Goal: Transaction & Acquisition: Purchase product/service

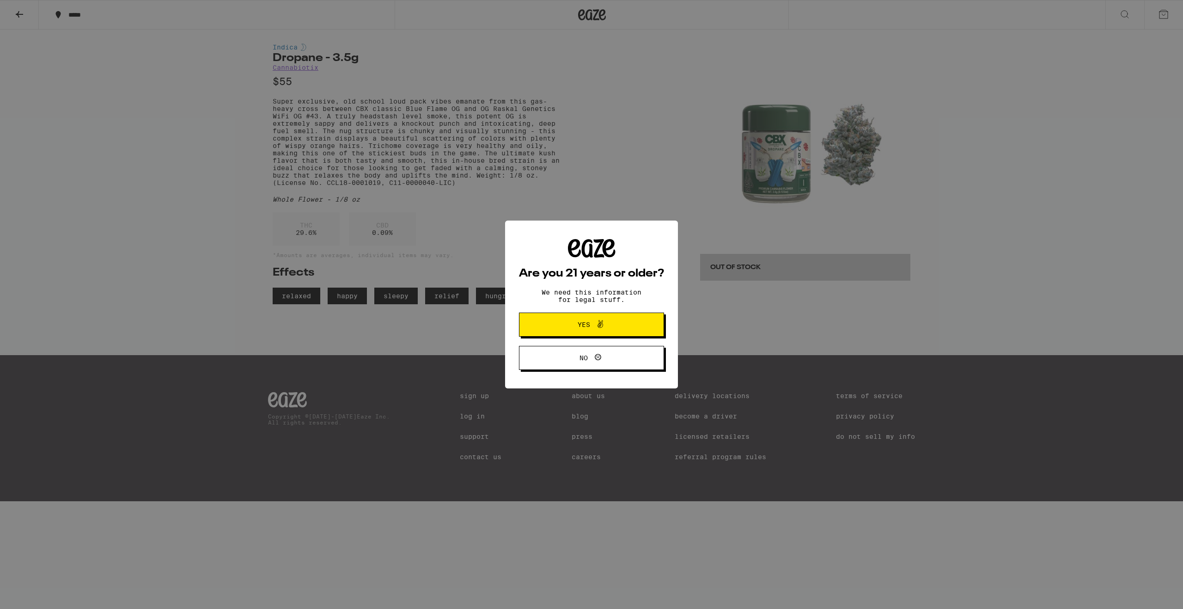
click at [586, 322] on span "Yes" at bounding box center [584, 324] width 12 height 6
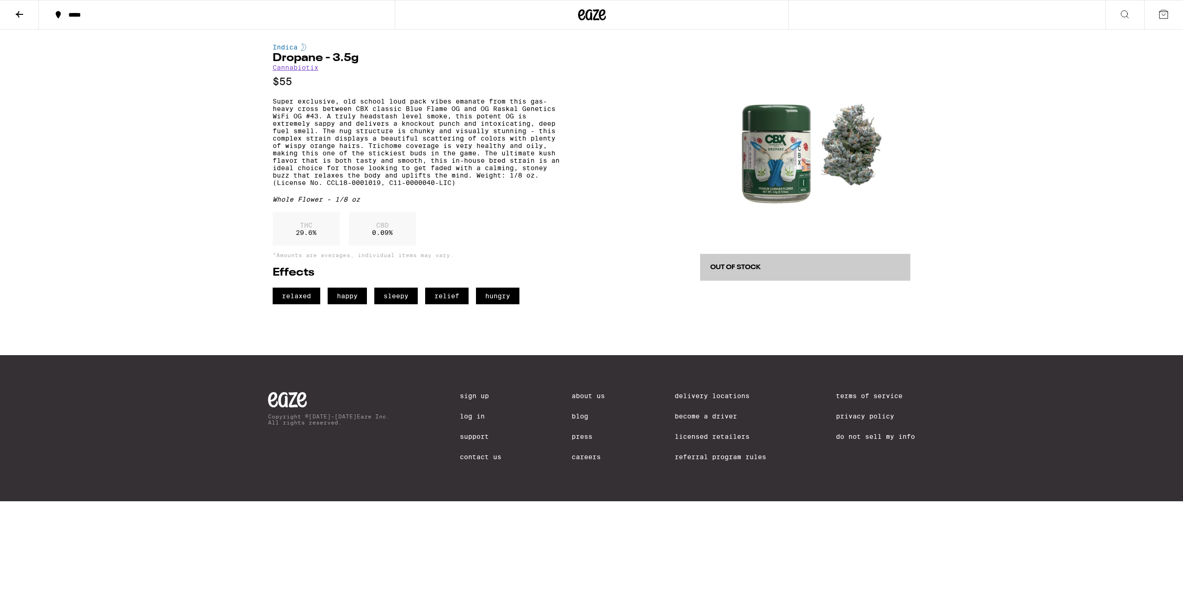
click at [601, 20] on icon at bounding box center [592, 14] width 28 height 17
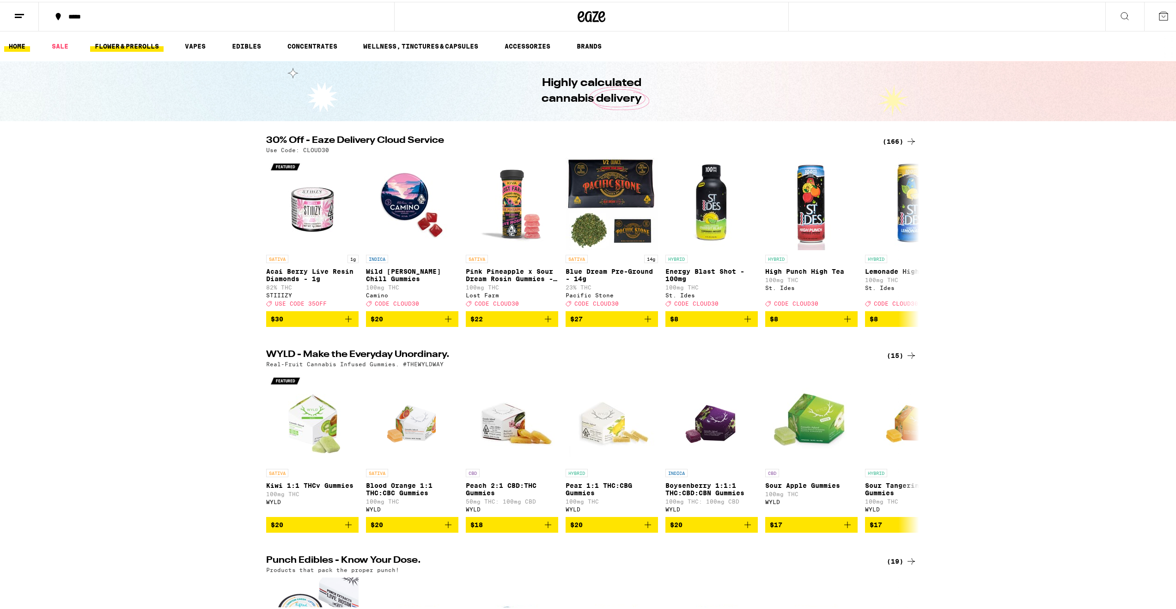
click at [138, 44] on link "FLOWER & PREROLLS" at bounding box center [126, 44] width 73 height 11
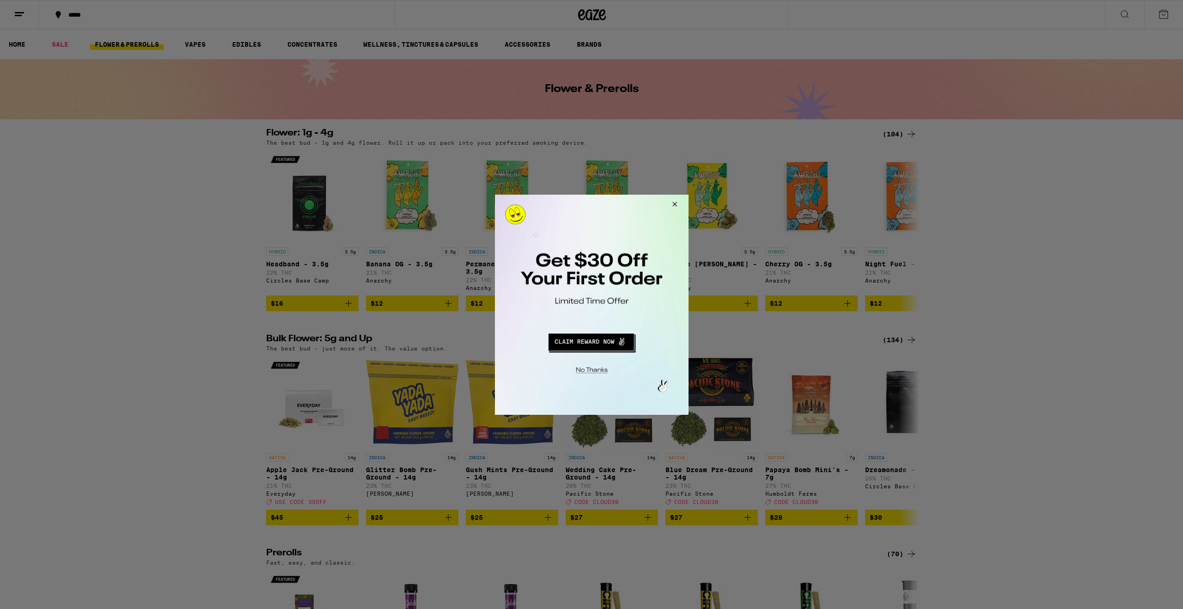
click at [20, 14] on div at bounding box center [591, 304] width 1183 height 609
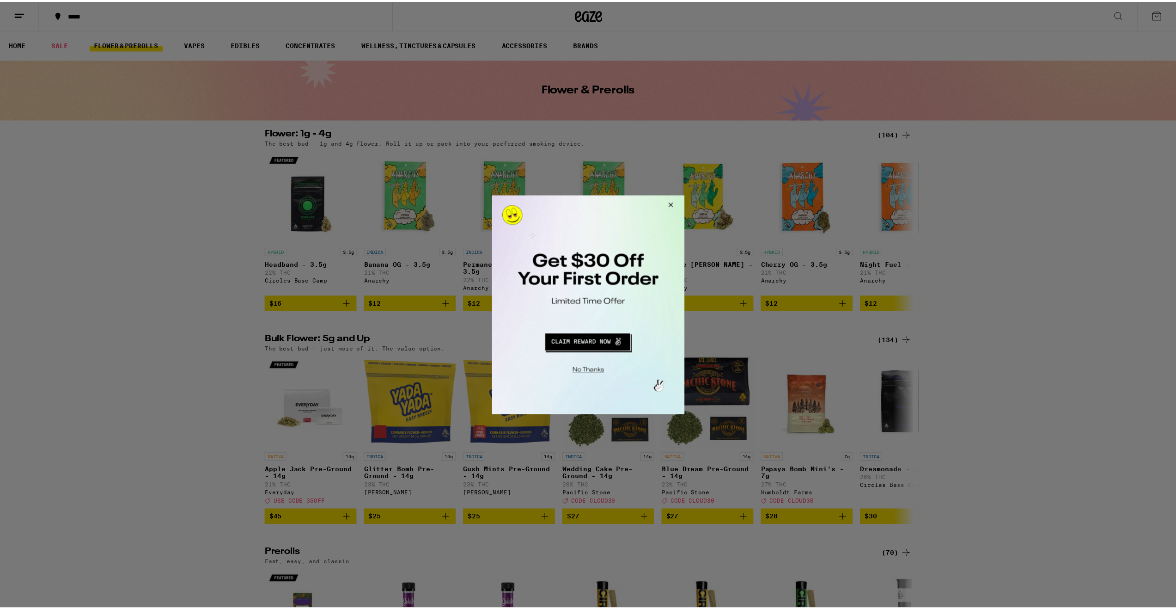
click at [672, 202] on button "Close Modal" at bounding box center [670, 206] width 25 height 22
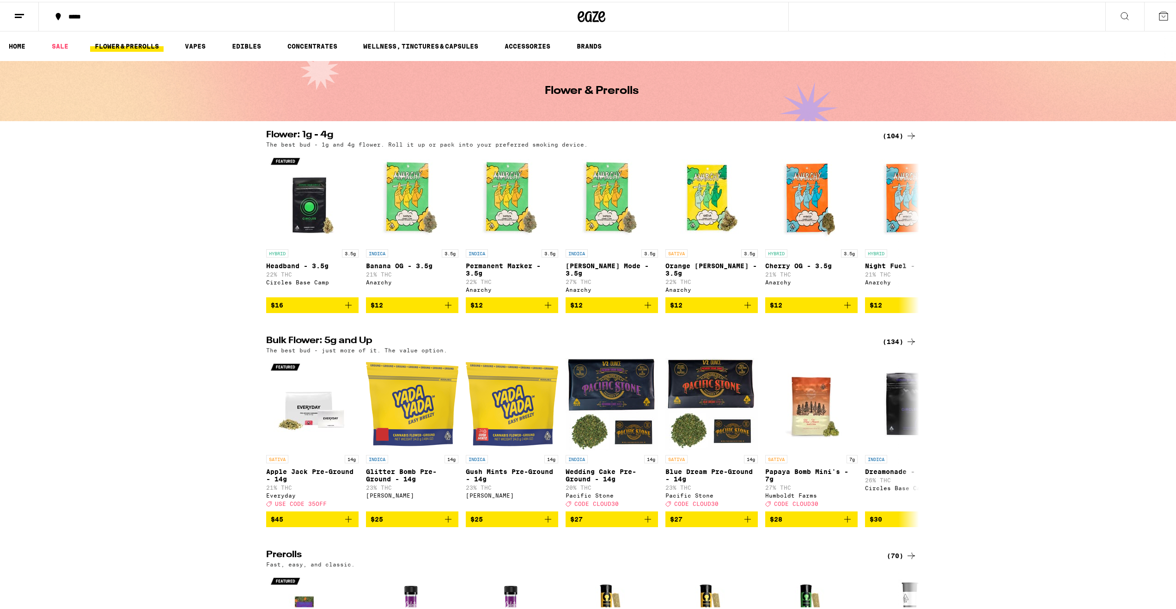
click at [20, 12] on line at bounding box center [19, 12] width 9 height 0
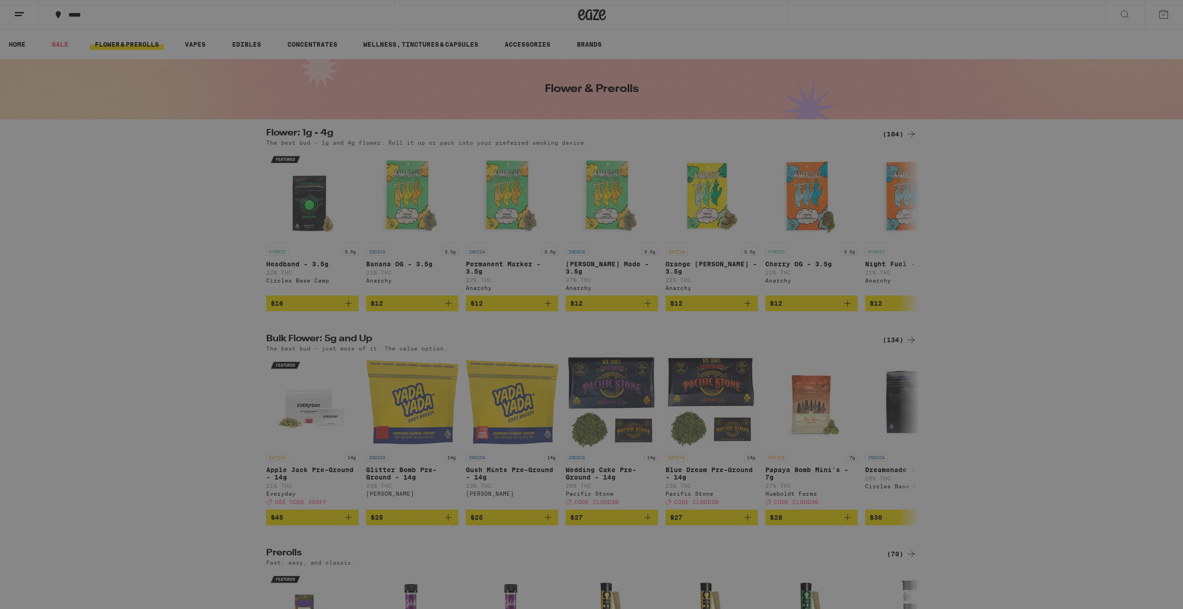
click at [123, 138] on div "Flower & Prerolls" at bounding box center [90, 139] width 86 height 11
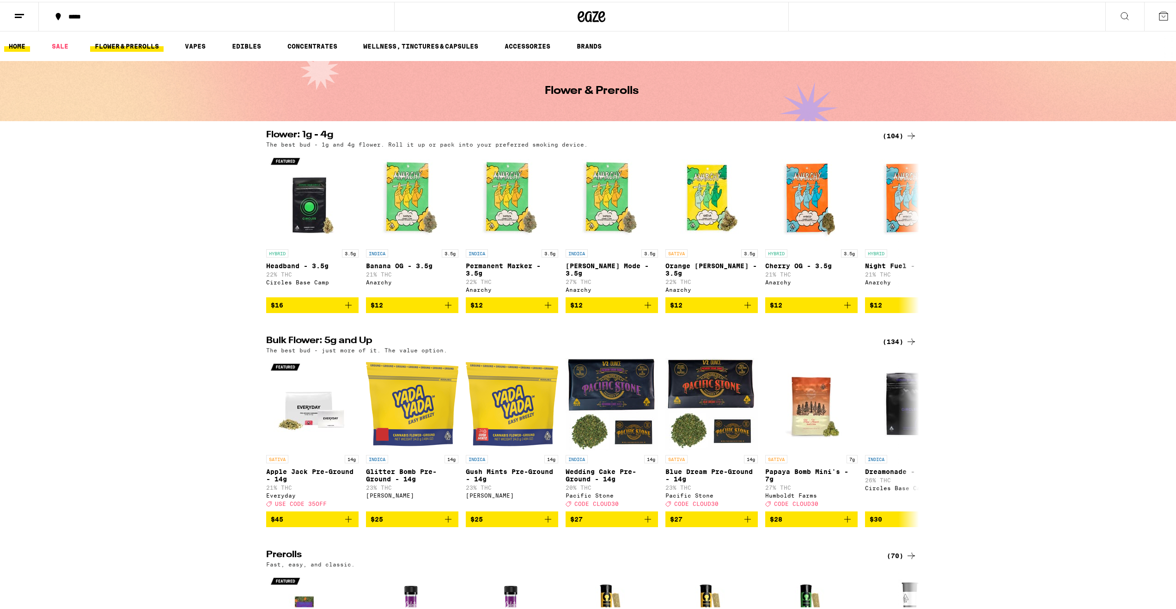
click at [10, 43] on link "HOME" at bounding box center [17, 44] width 26 height 11
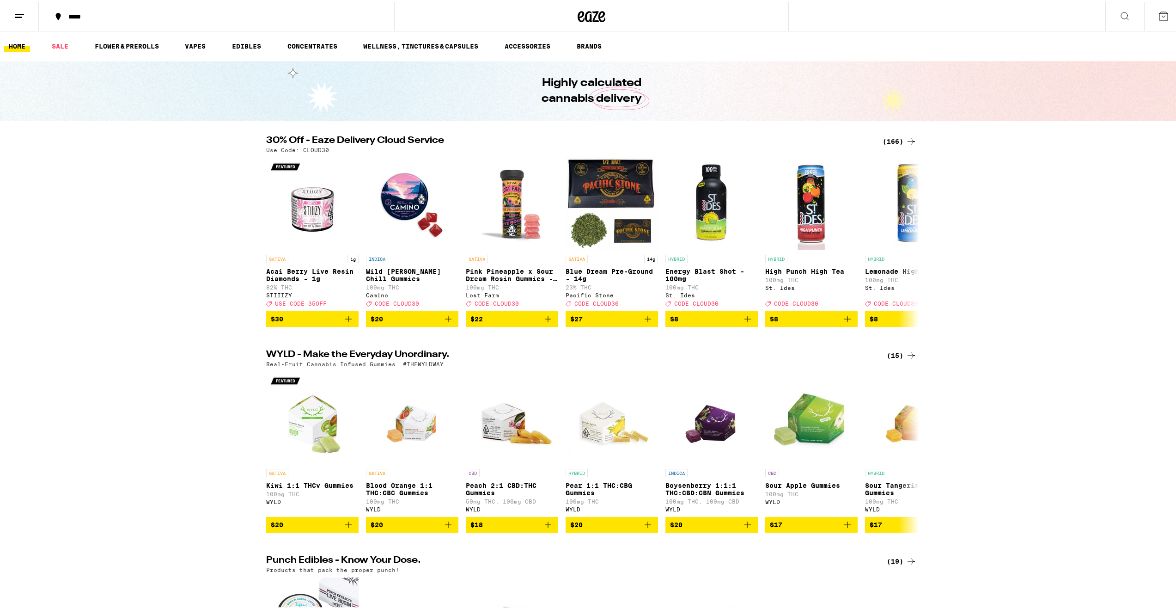
click at [1119, 18] on icon at bounding box center [1124, 14] width 11 height 11
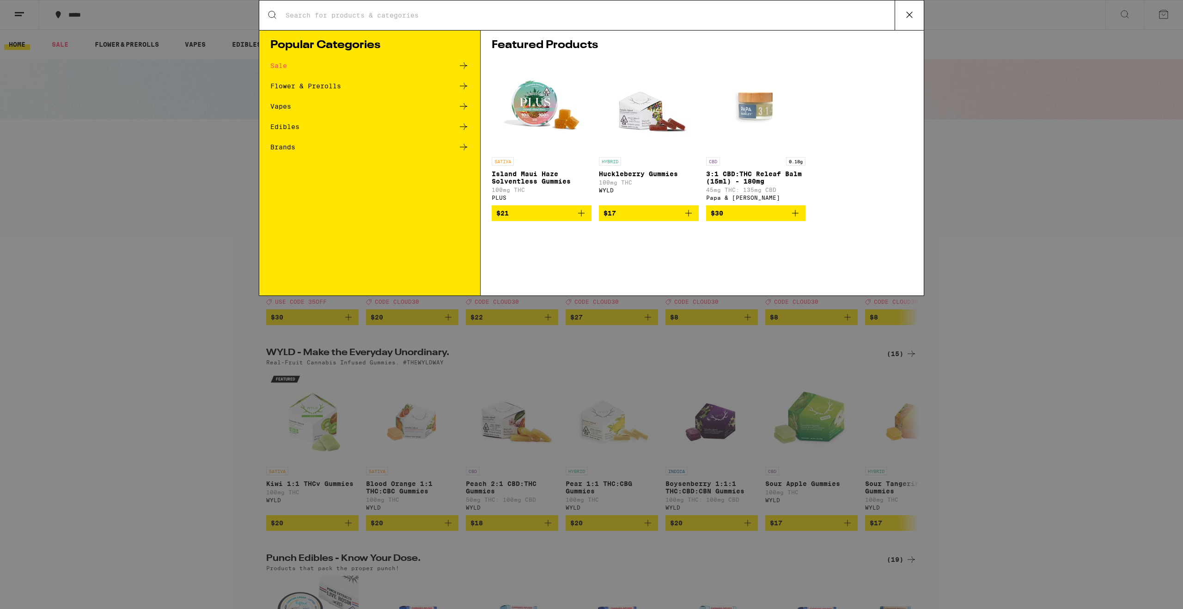
click at [508, 12] on input "Search for Products" at bounding box center [590, 15] width 610 height 8
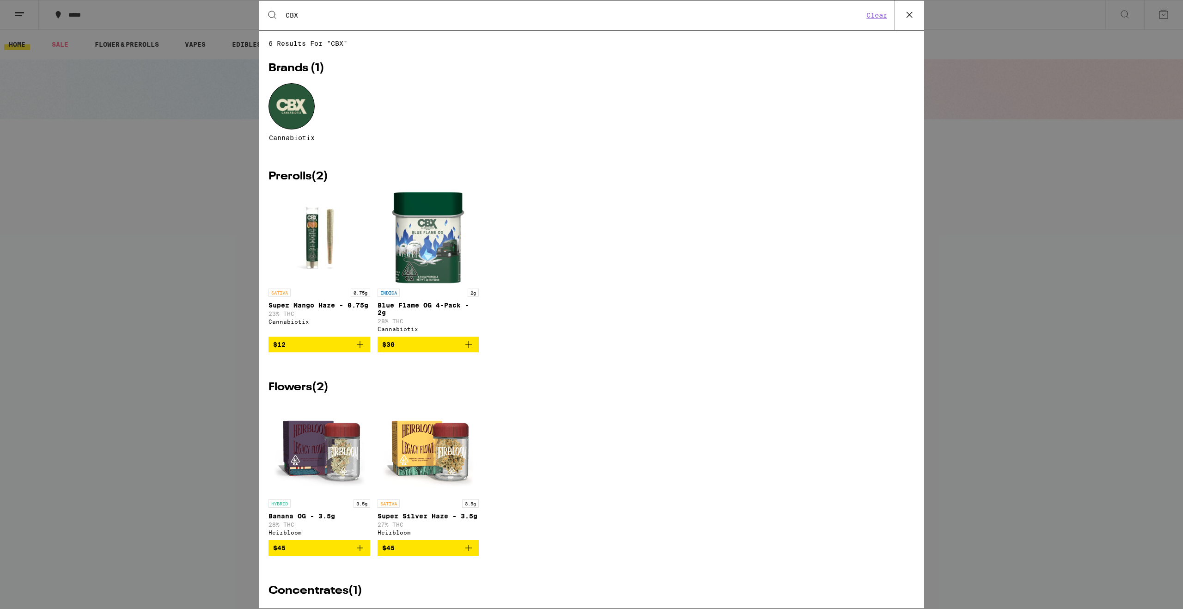
type input "CBX"
click at [294, 116] on div at bounding box center [292, 106] width 46 height 46
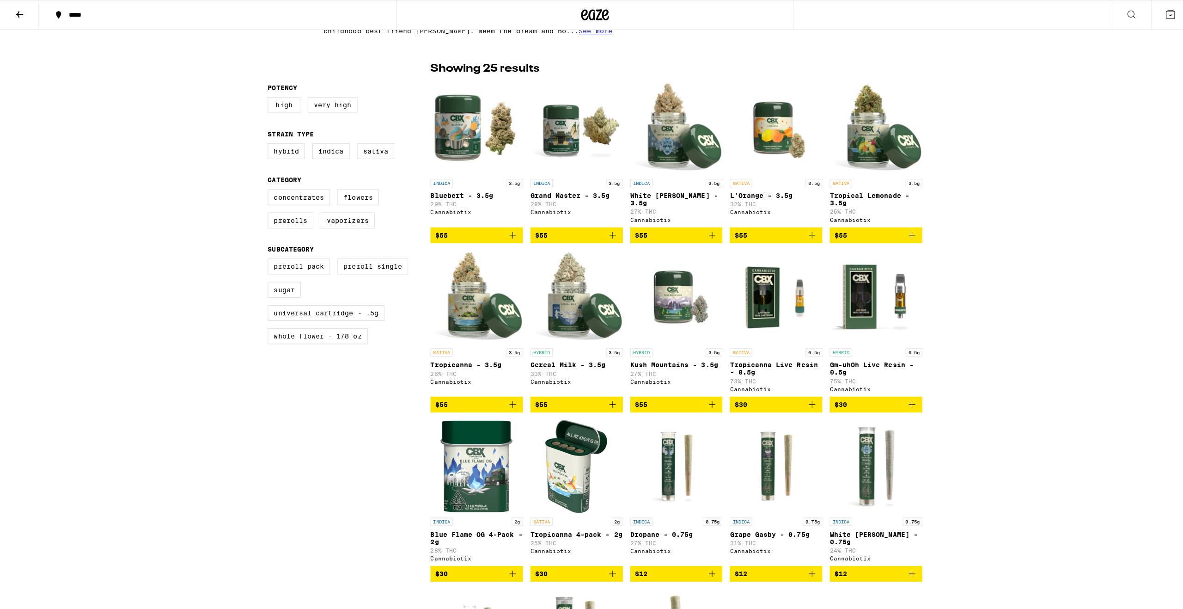
scroll to position [234, 0]
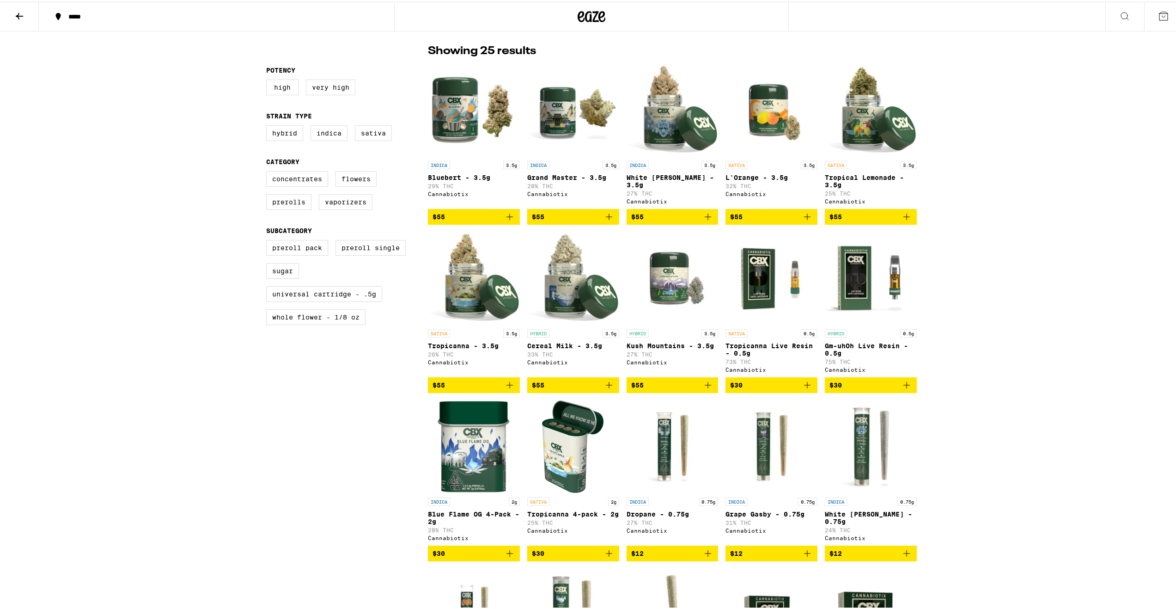
click at [871, 147] on img "Open page for Tropical Lemonade - 3.5g from Cannabiotix" at bounding box center [871, 108] width 92 height 92
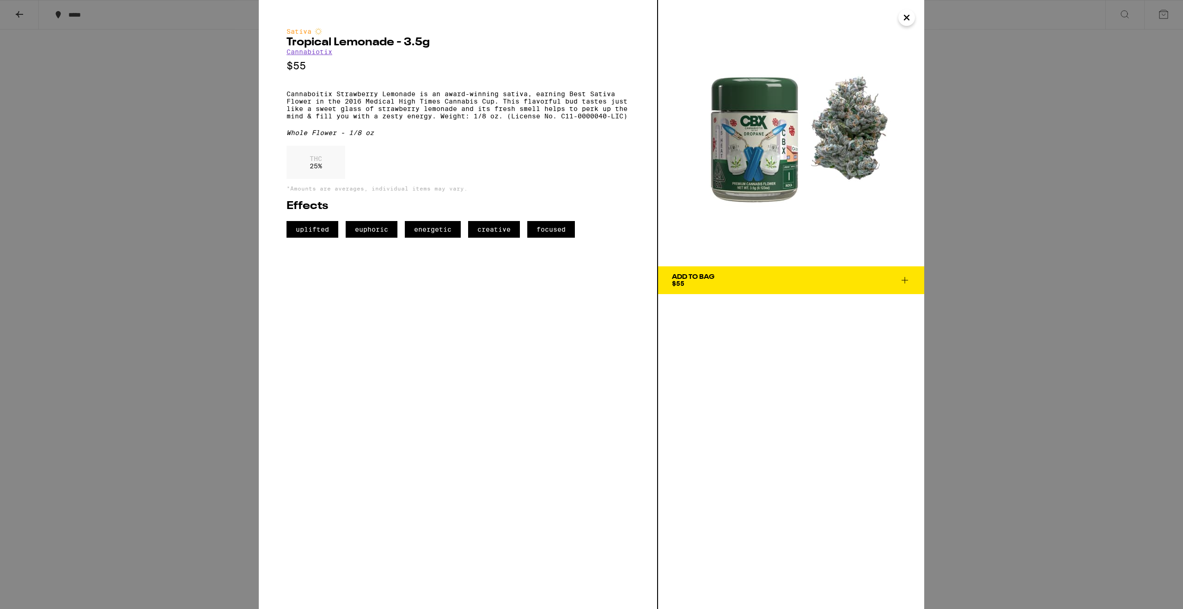
click at [694, 281] on div "Add To Bag $55" at bounding box center [693, 280] width 43 height 13
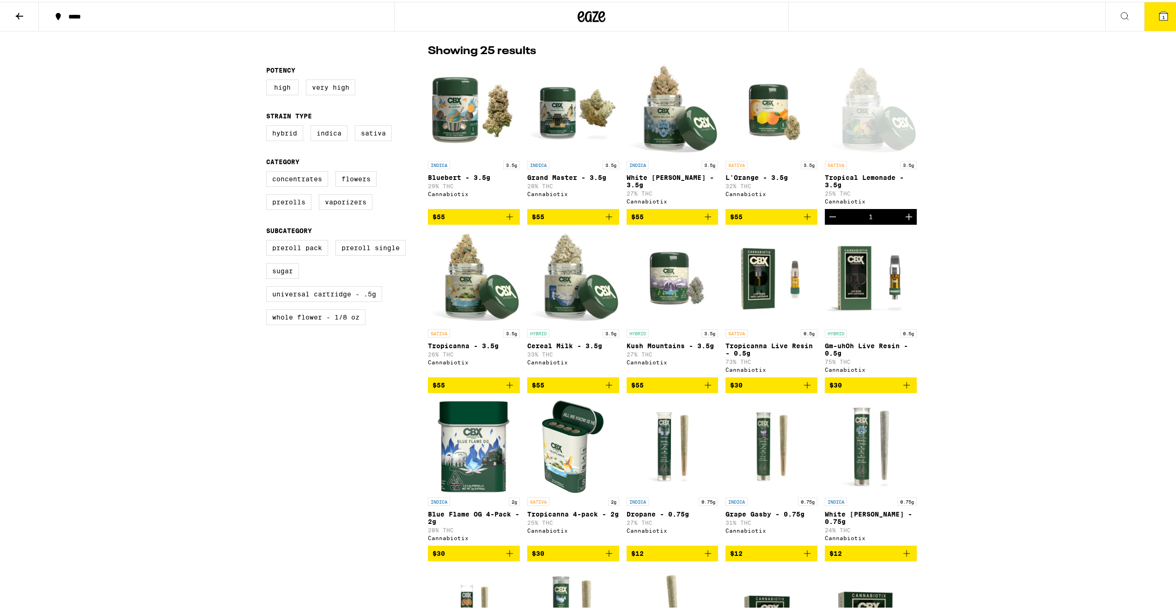
click at [1150, 17] on button "1" at bounding box center [1163, 14] width 39 height 29
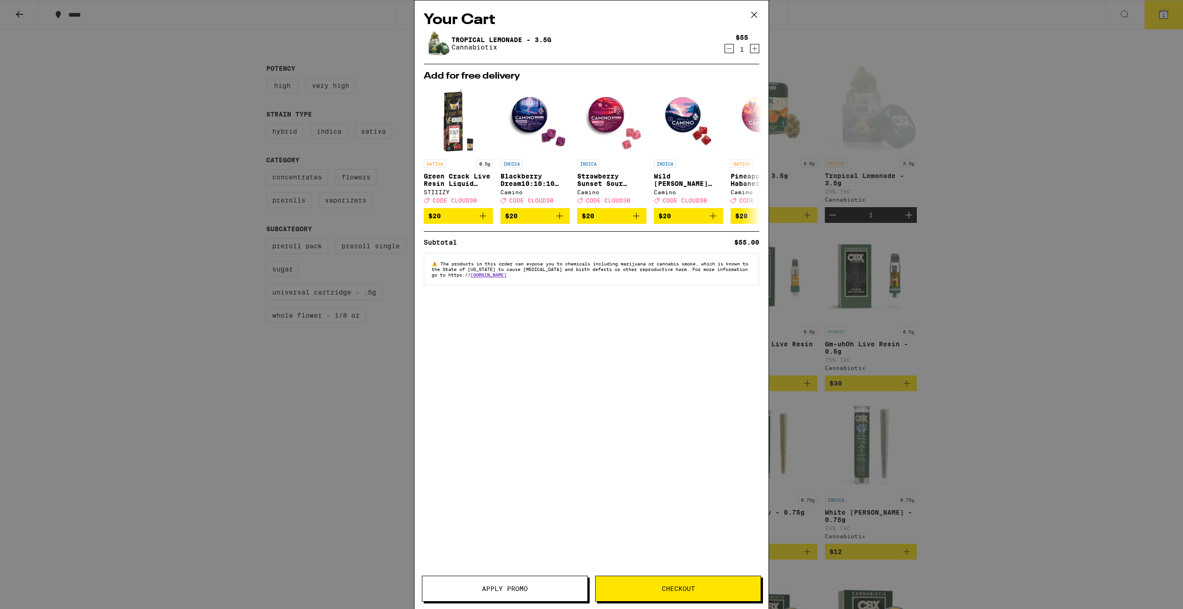
click at [678, 593] on button "Checkout" at bounding box center [678, 588] width 166 height 26
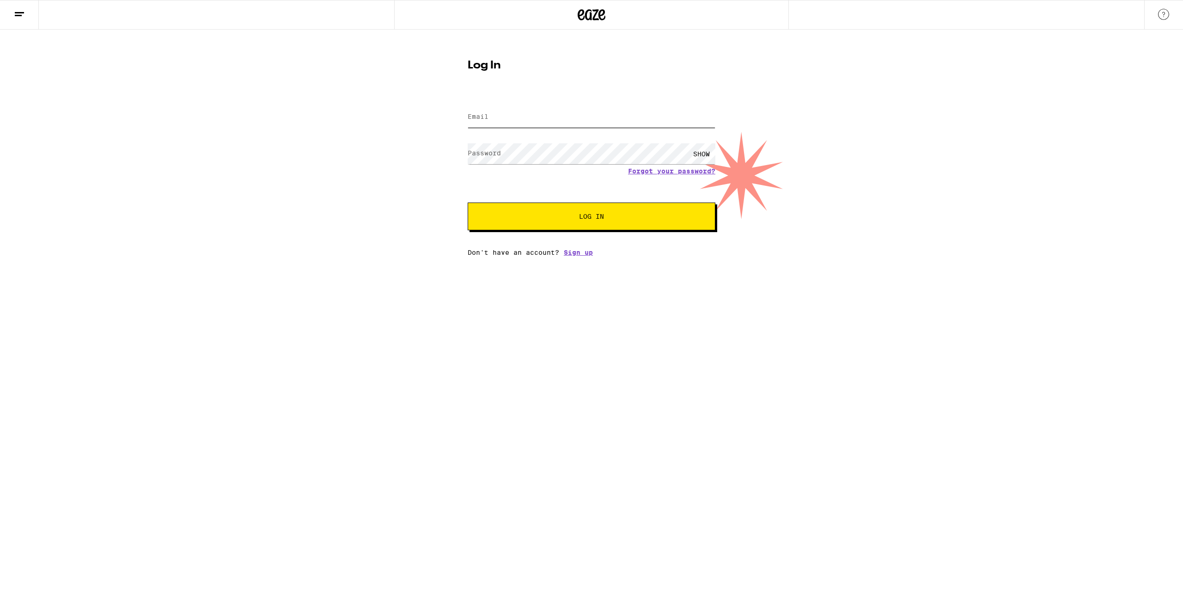
type input "[EMAIL_ADDRESS][DOMAIN_NAME]"
click at [592, 219] on span "Log In" at bounding box center [591, 216] width 25 height 6
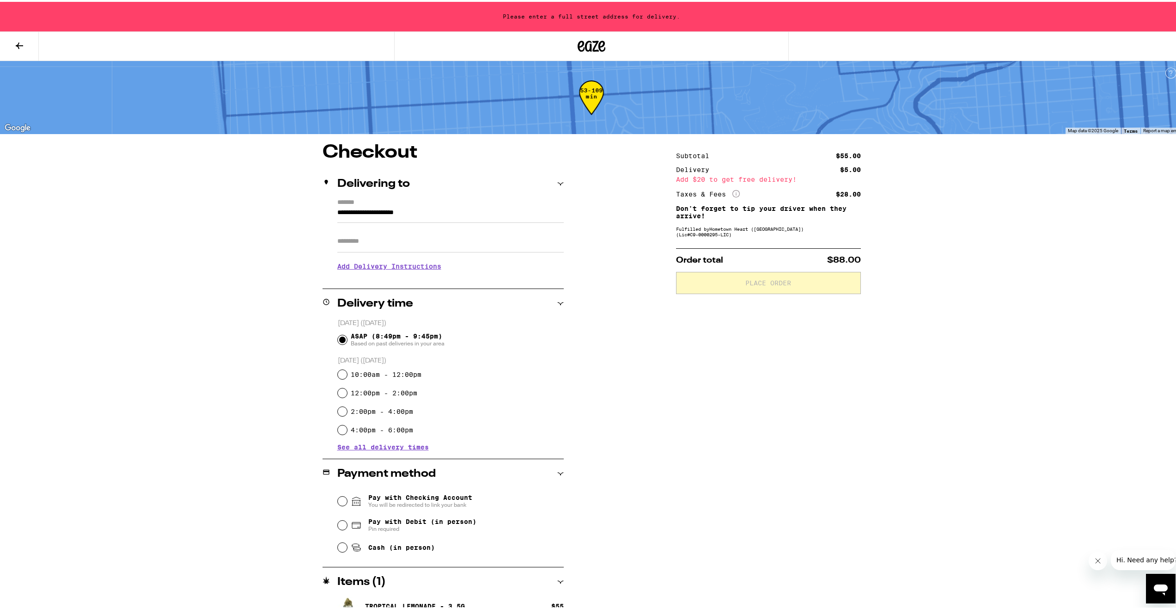
click at [736, 192] on icon "More Info" at bounding box center [736, 191] width 7 height 7
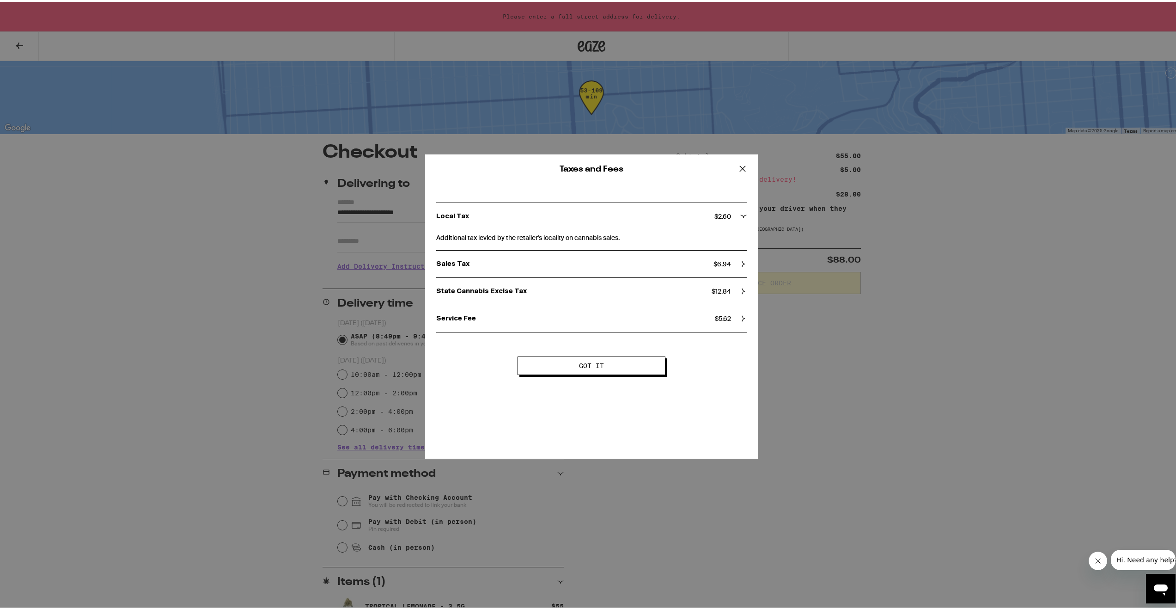
click at [740, 261] on icon at bounding box center [743, 262] width 6 height 6
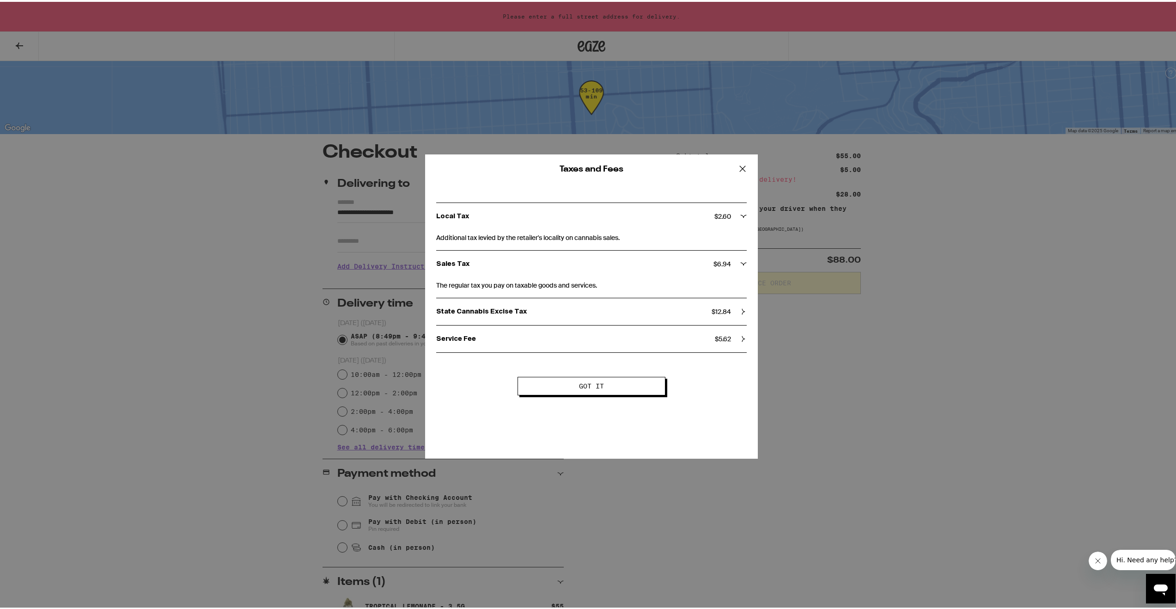
click at [740, 309] on icon at bounding box center [743, 309] width 6 height 6
click at [739, 169] on icon at bounding box center [743, 167] width 14 height 14
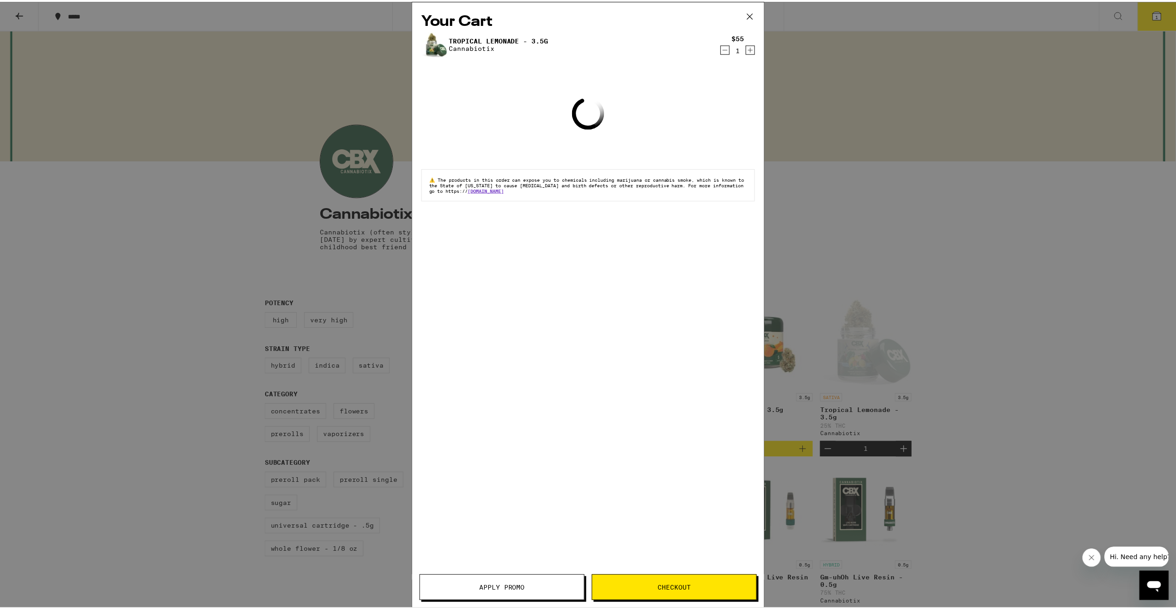
scroll to position [234, 0]
